Goal: Information Seeking & Learning: Learn about a topic

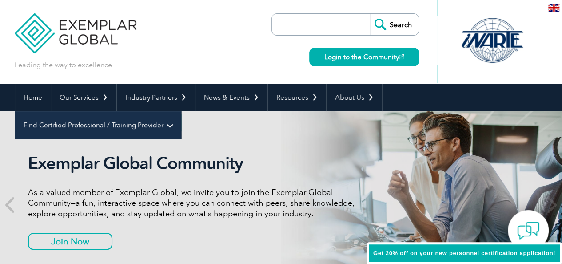
click at [181, 111] on link "Find Certified Professional / Training Provider" at bounding box center [98, 125] width 166 height 28
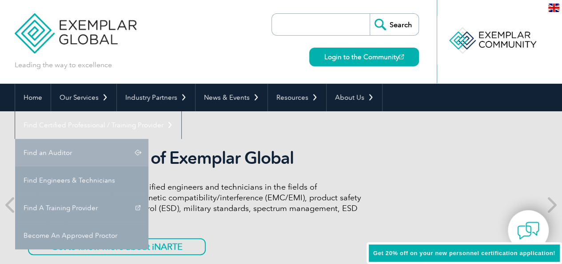
click at [148, 139] on link "Find an Auditor" at bounding box center [81, 153] width 133 height 28
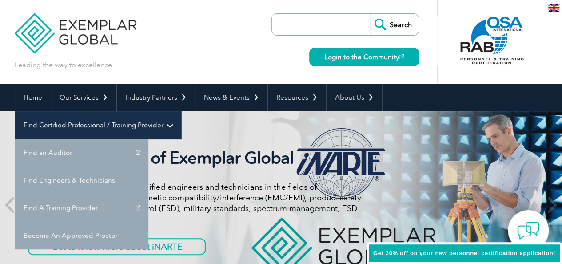
click at [181, 111] on link "Find Certified Professional / Training Provider" at bounding box center [98, 125] width 166 height 28
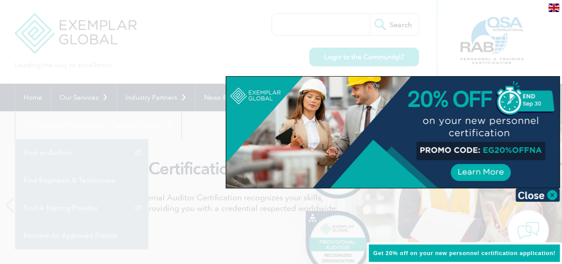
click at [180, 118] on div at bounding box center [281, 132] width 562 height 264
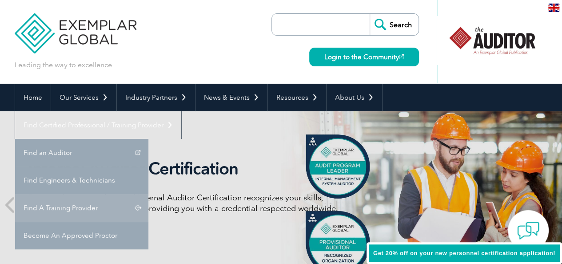
click at [148, 194] on link "Find A Training Provider" at bounding box center [81, 208] width 133 height 28
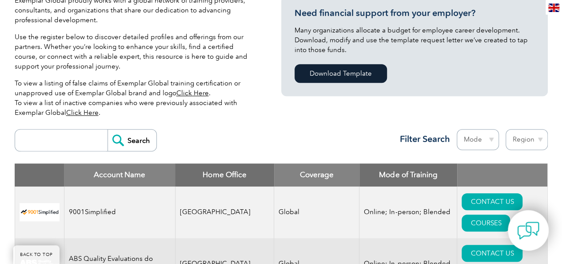
scroll to position [237, 0]
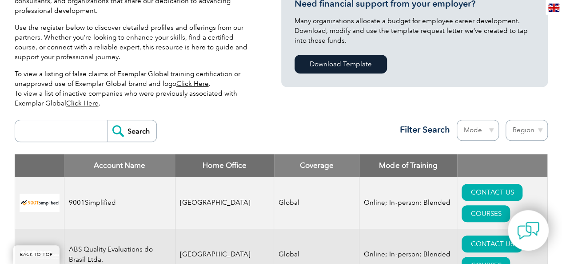
click at [82, 133] on input "search" at bounding box center [64, 130] width 88 height 21
type input "B4Q"
click at [119, 134] on input "Search" at bounding box center [132, 130] width 49 height 21
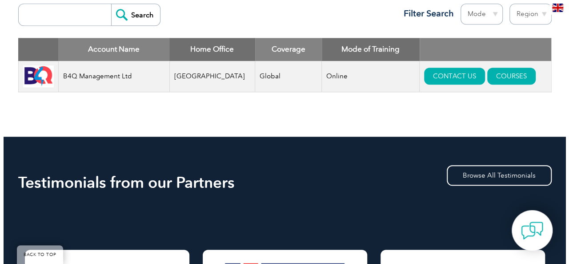
scroll to position [356, 0]
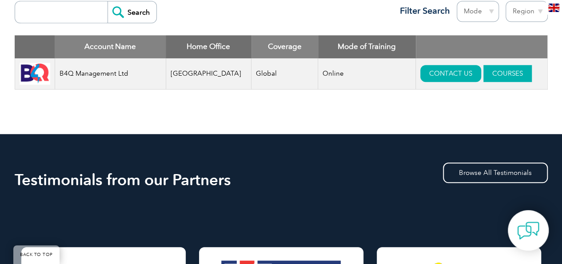
click at [488, 72] on link "COURSES" at bounding box center [508, 73] width 48 height 17
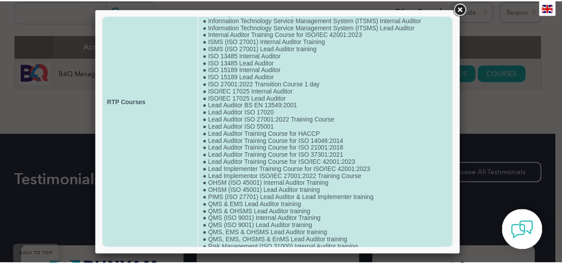
scroll to position [166, 0]
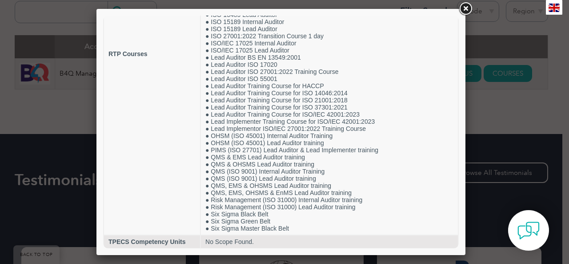
click at [464, 9] on link at bounding box center [465, 9] width 16 height 16
